Goal: Information Seeking & Learning: Learn about a topic

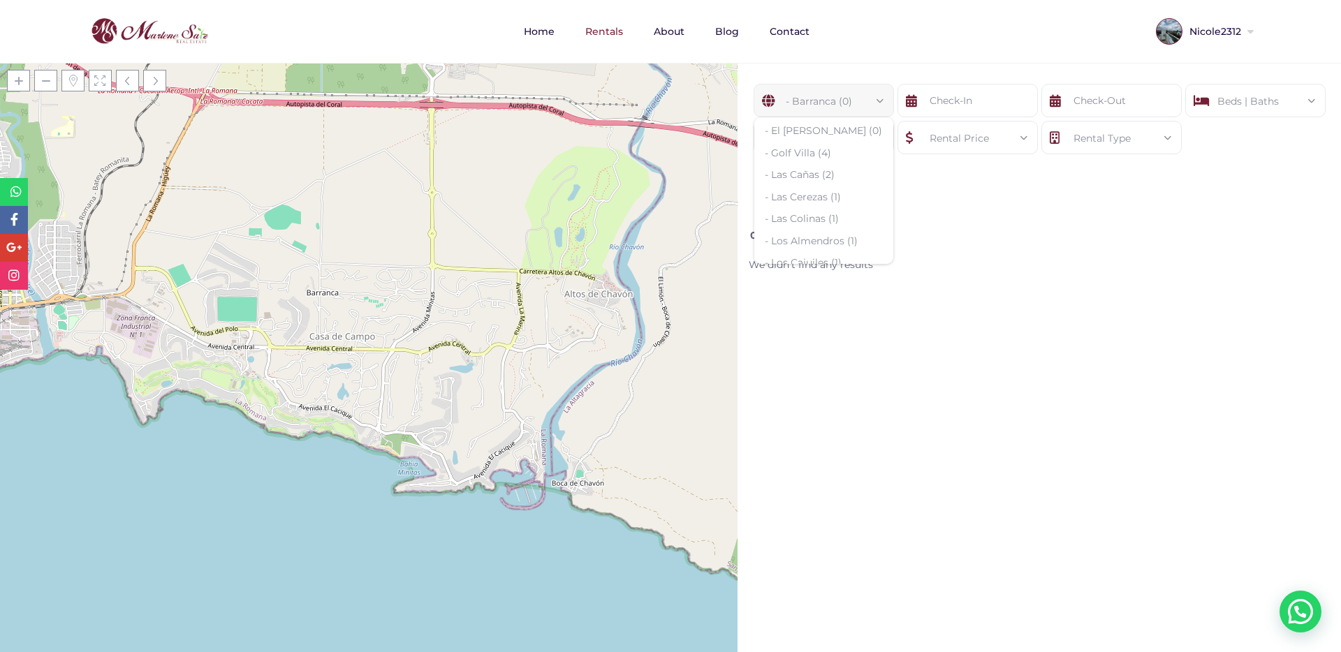
scroll to position [216, 0]
click at [801, 163] on li "- Las Cañas (2)" at bounding box center [823, 174] width 139 height 22
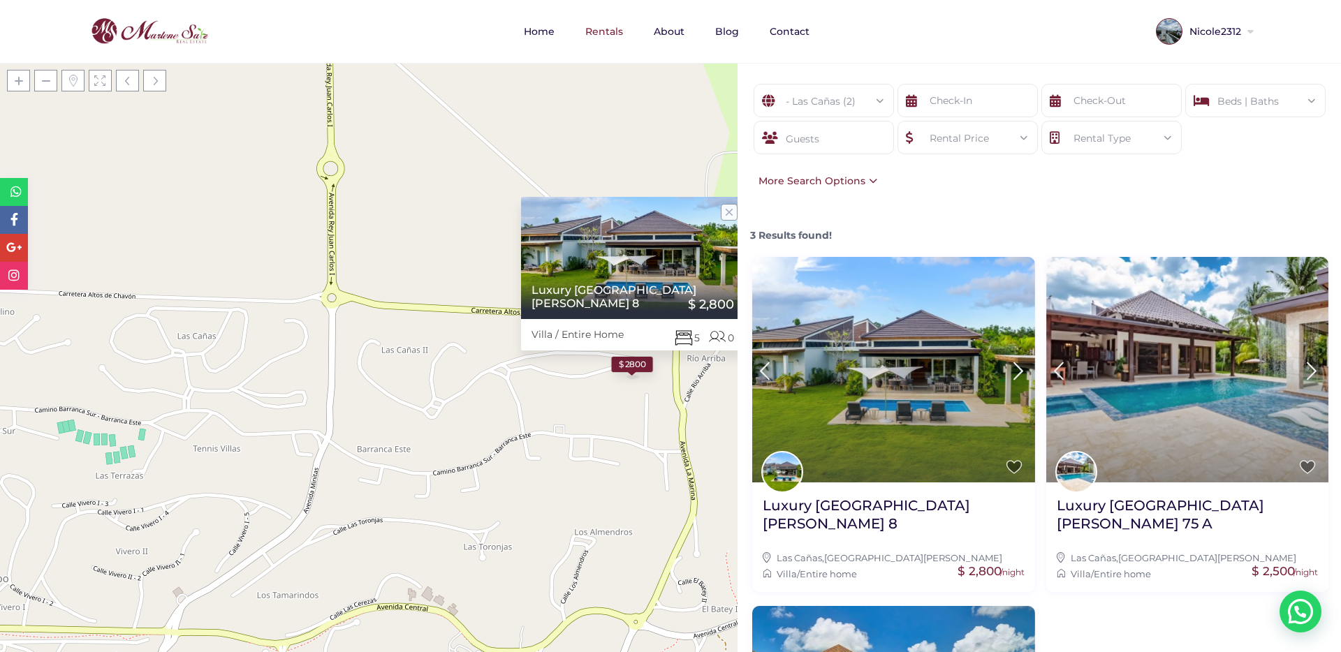
click at [878, 364] on img at bounding box center [893, 370] width 283 height 226
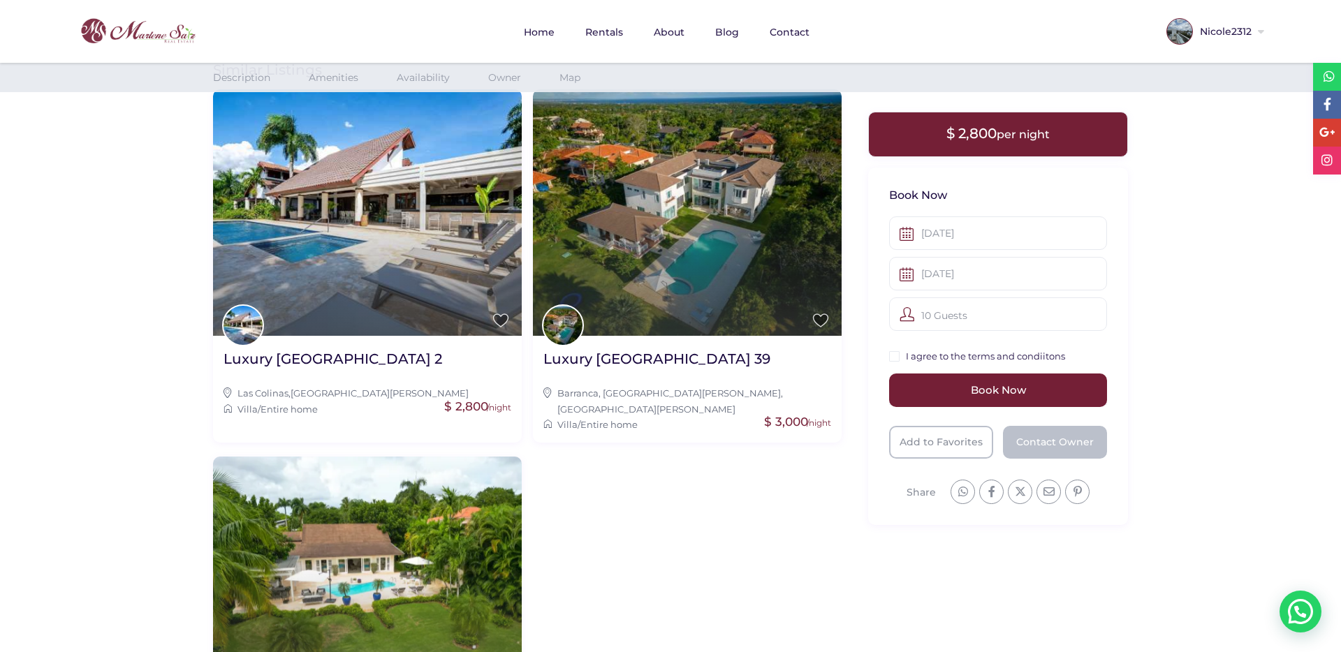
scroll to position [2462, 0]
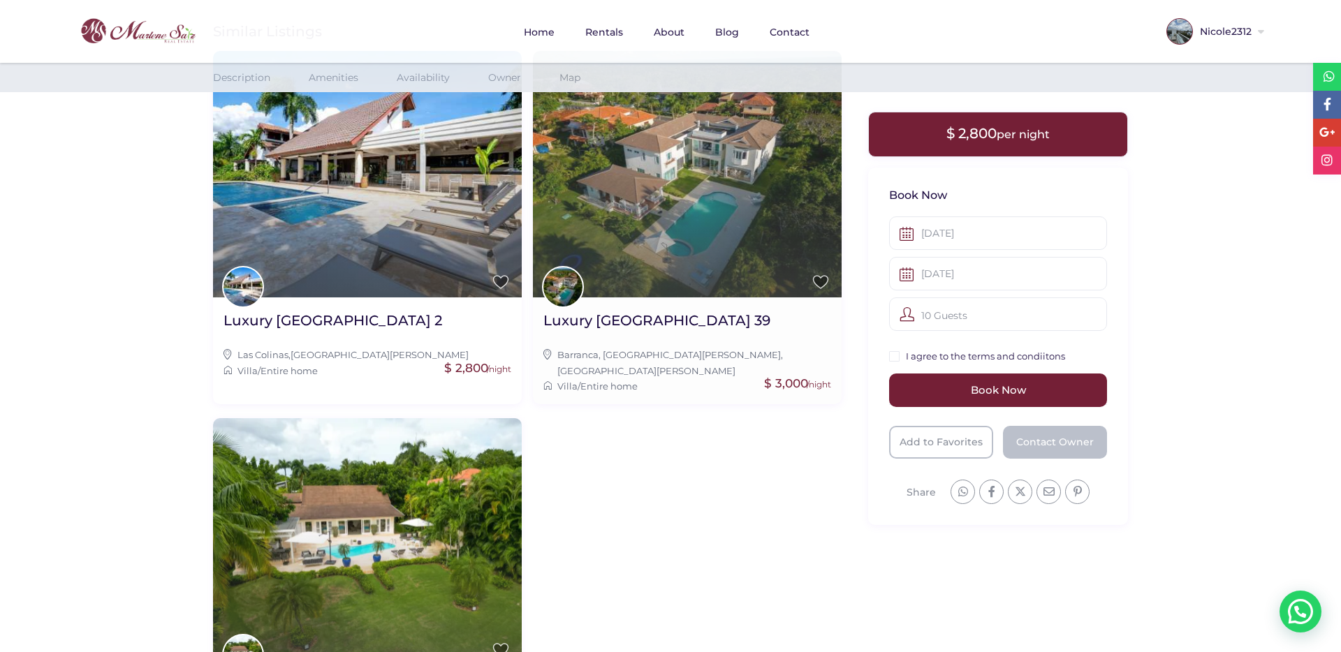
click at [661, 213] on img at bounding box center [687, 174] width 309 height 247
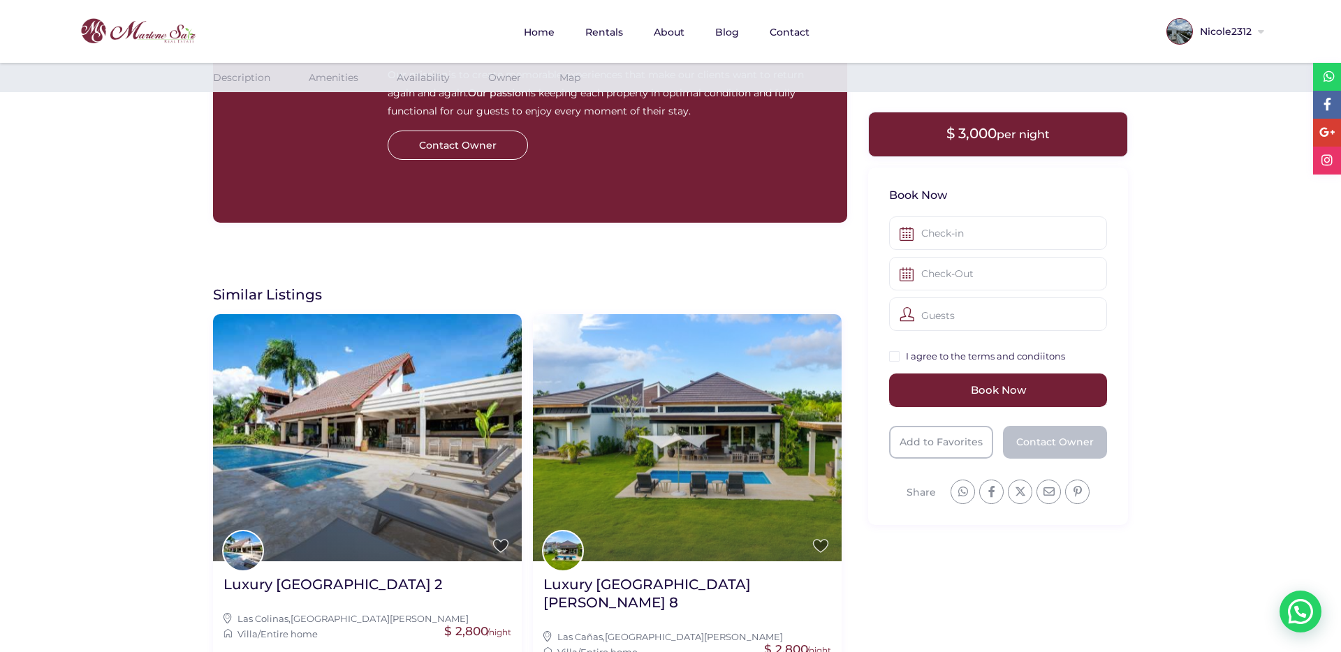
scroll to position [2542, 0]
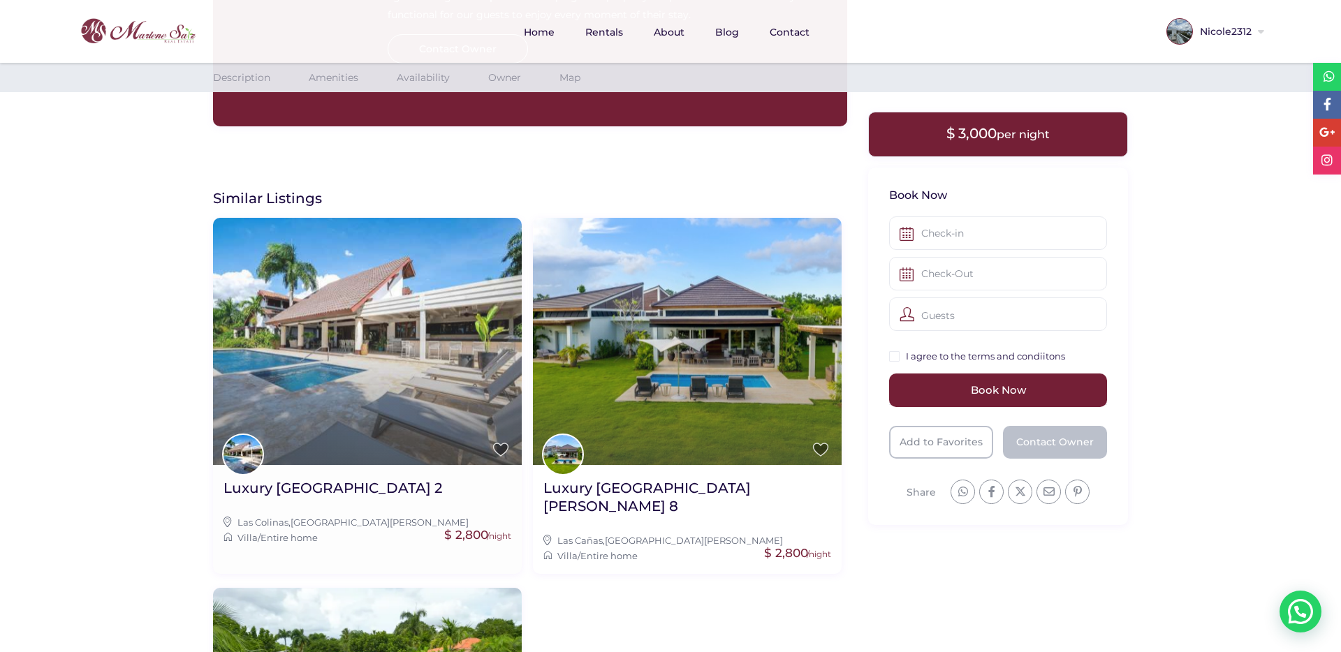
click at [392, 389] on img at bounding box center [367, 341] width 309 height 247
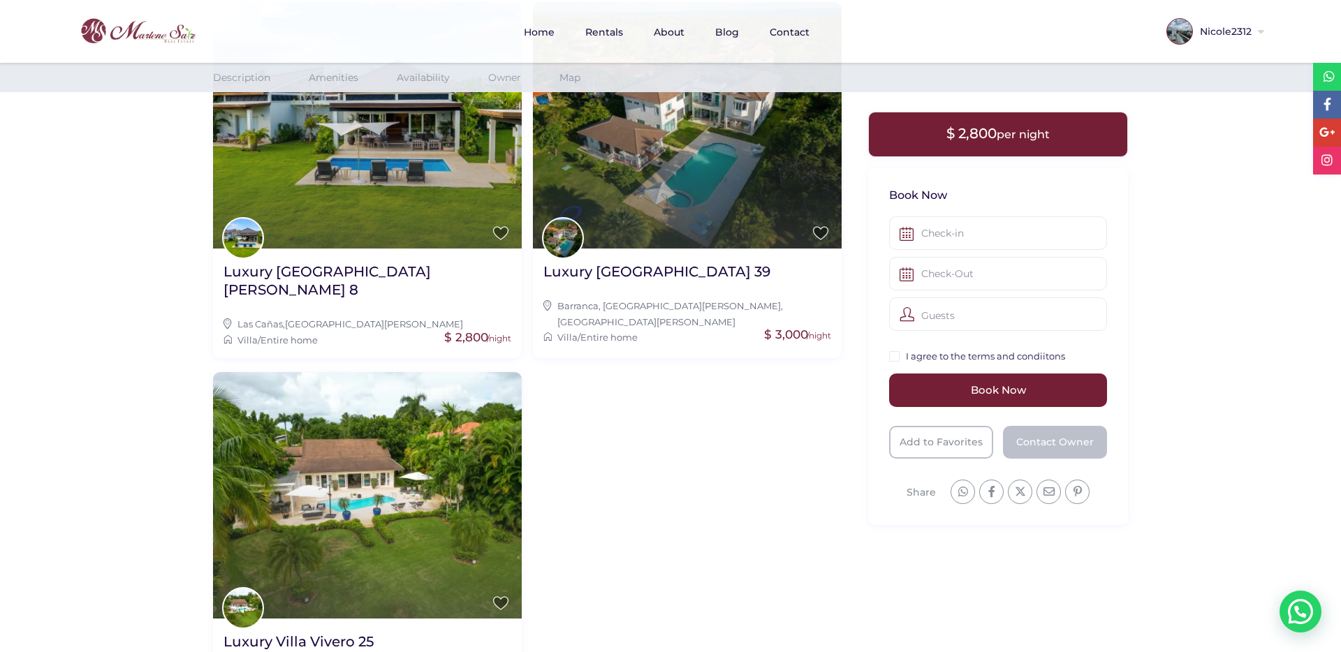
scroll to position [2478, 0]
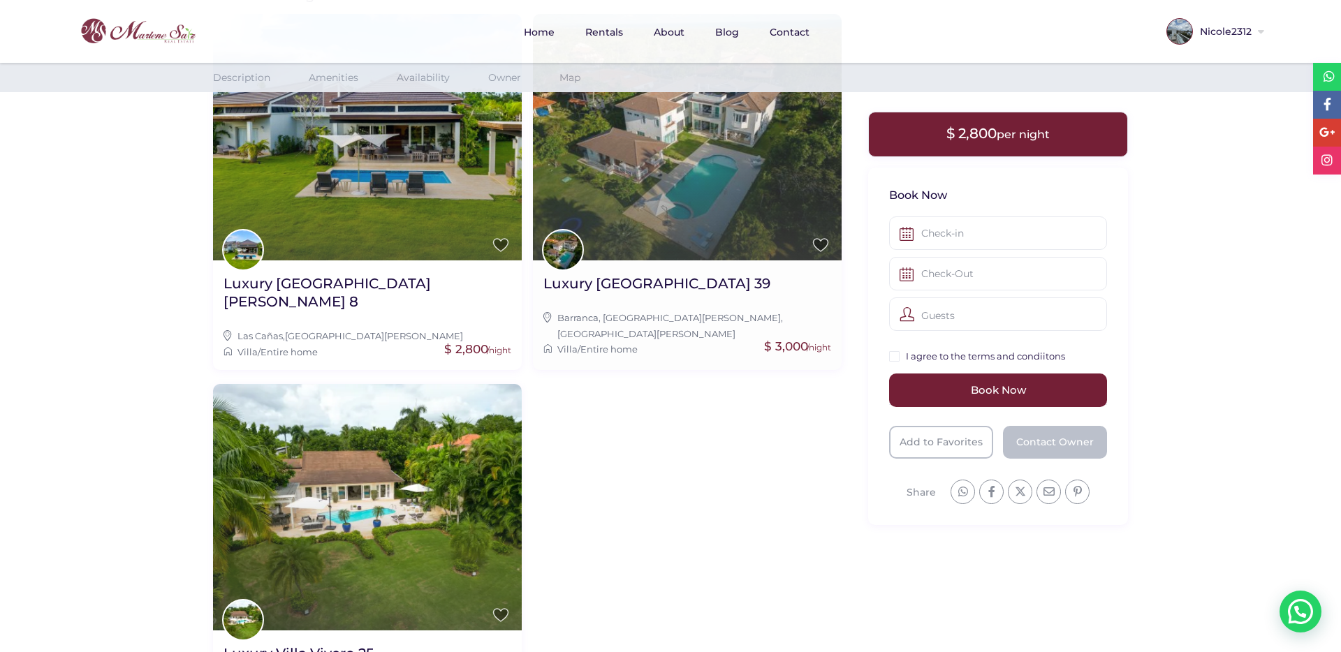
click at [620, 200] on img at bounding box center [687, 137] width 309 height 247
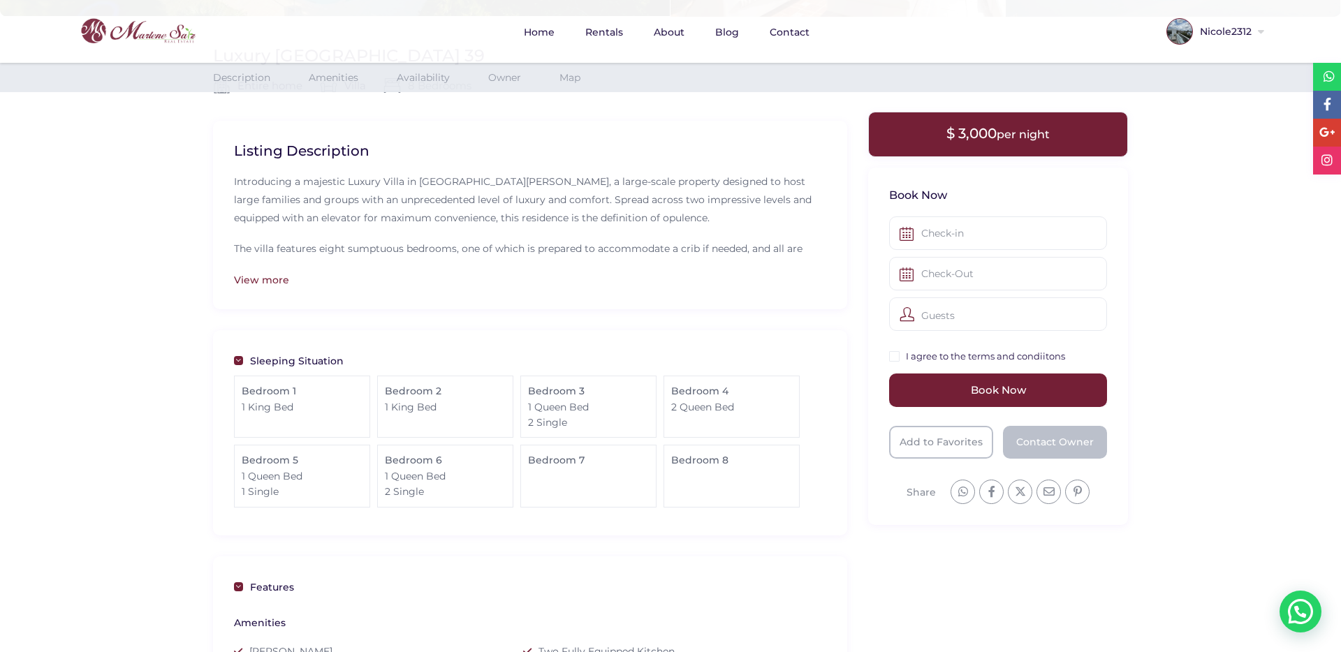
scroll to position [337, 0]
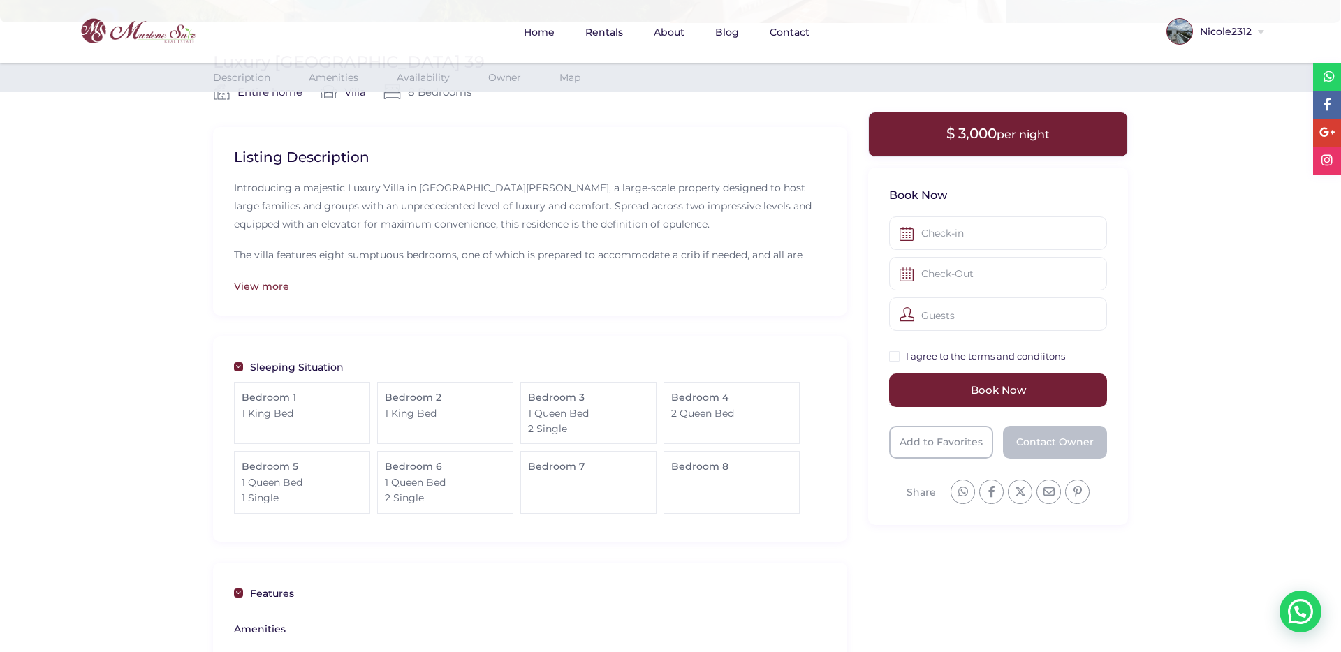
click at [280, 292] on div "View more" at bounding box center [530, 286] width 592 height 15
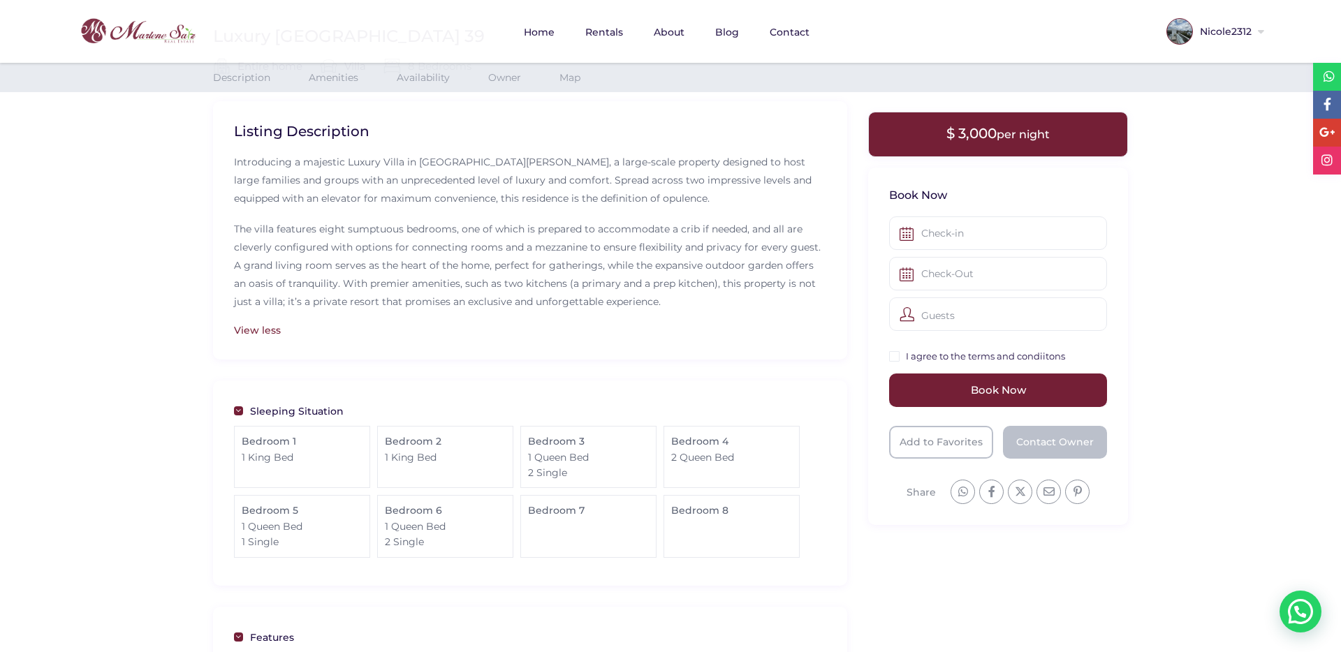
scroll to position [358, 0]
